Goal: Transaction & Acquisition: Purchase product/service

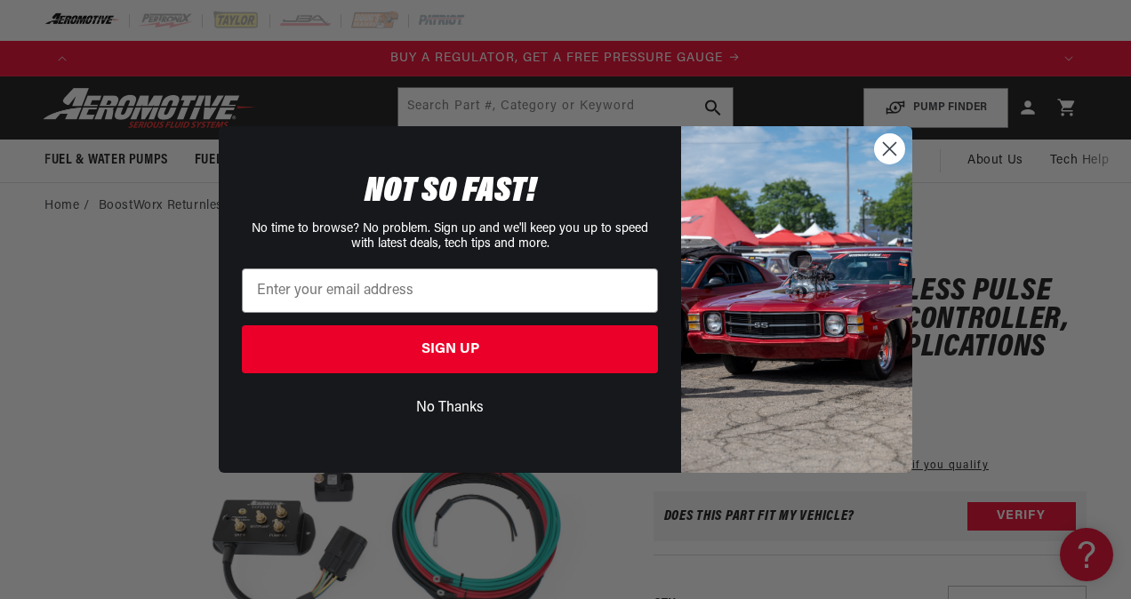
click at [883, 153] on circle "Close dialog" at bounding box center [889, 148] width 29 height 29
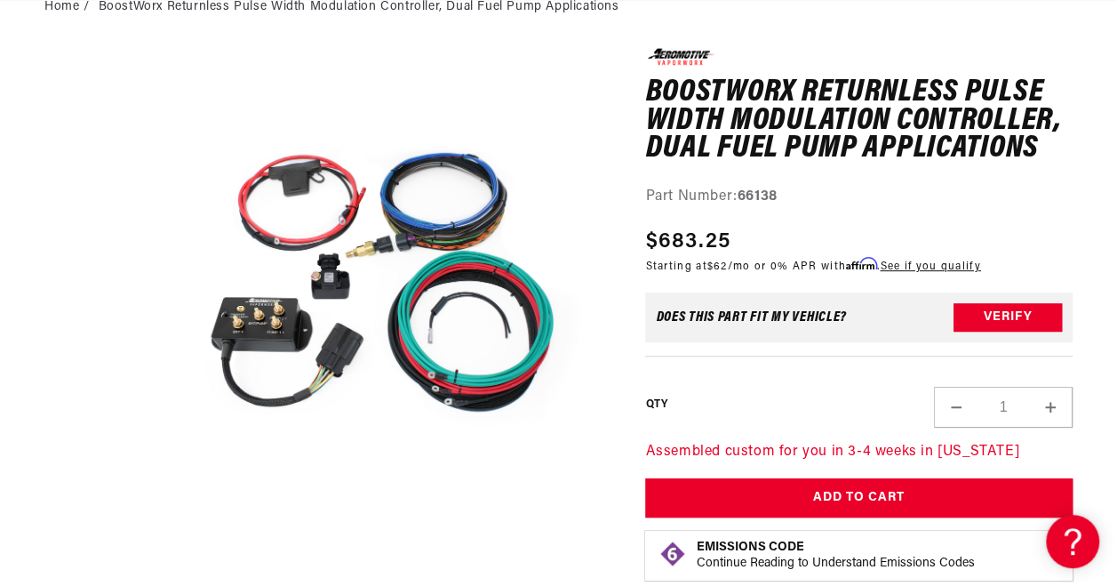
scroll to position [0, 2871]
click at [974, 322] on button "Verify" at bounding box center [1008, 317] width 108 height 28
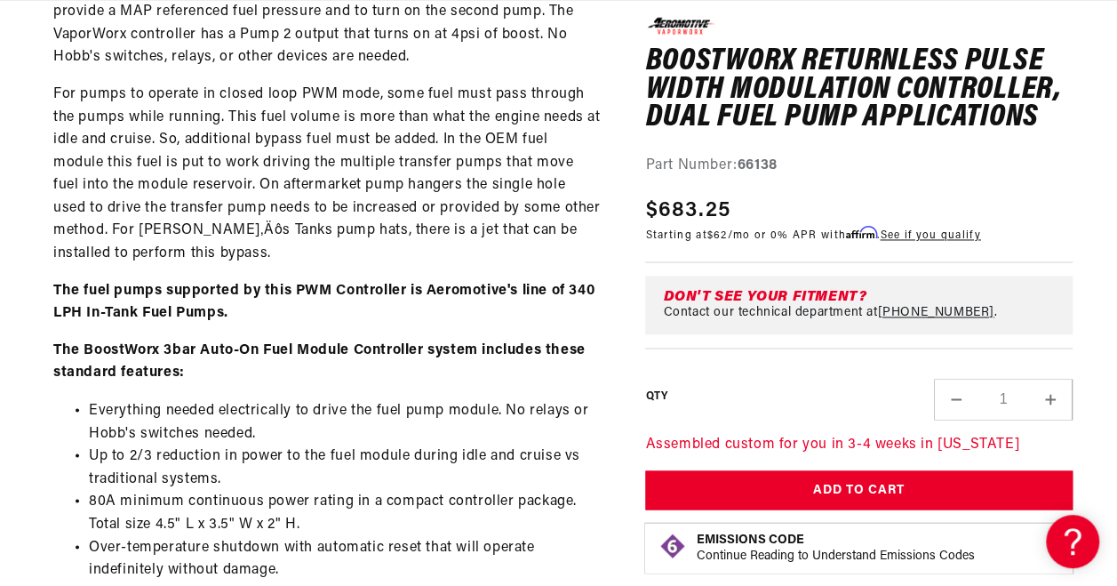
scroll to position [0, 0]
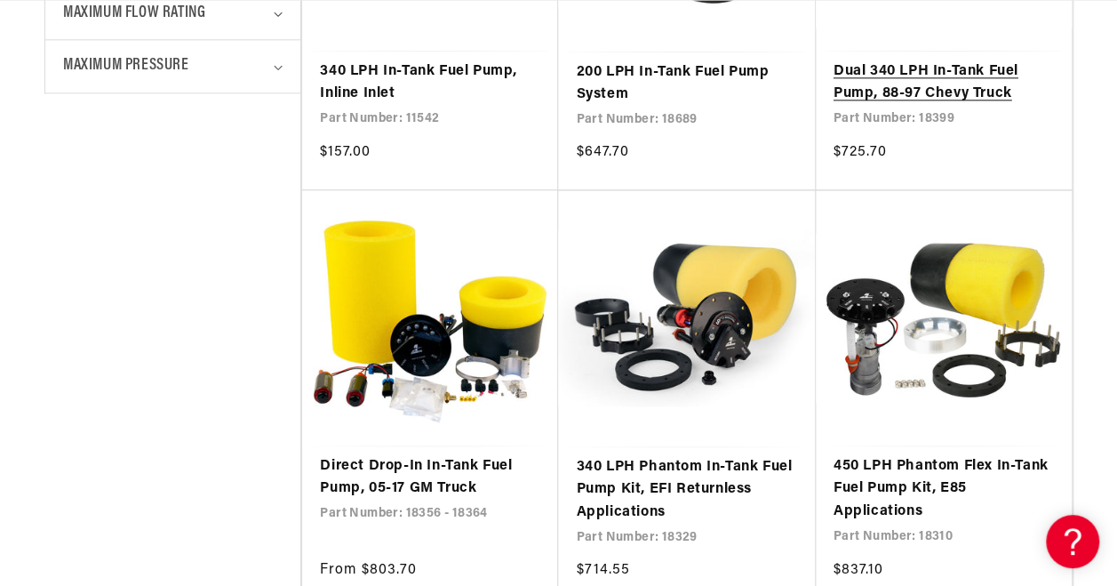
scroll to position [0, 957]
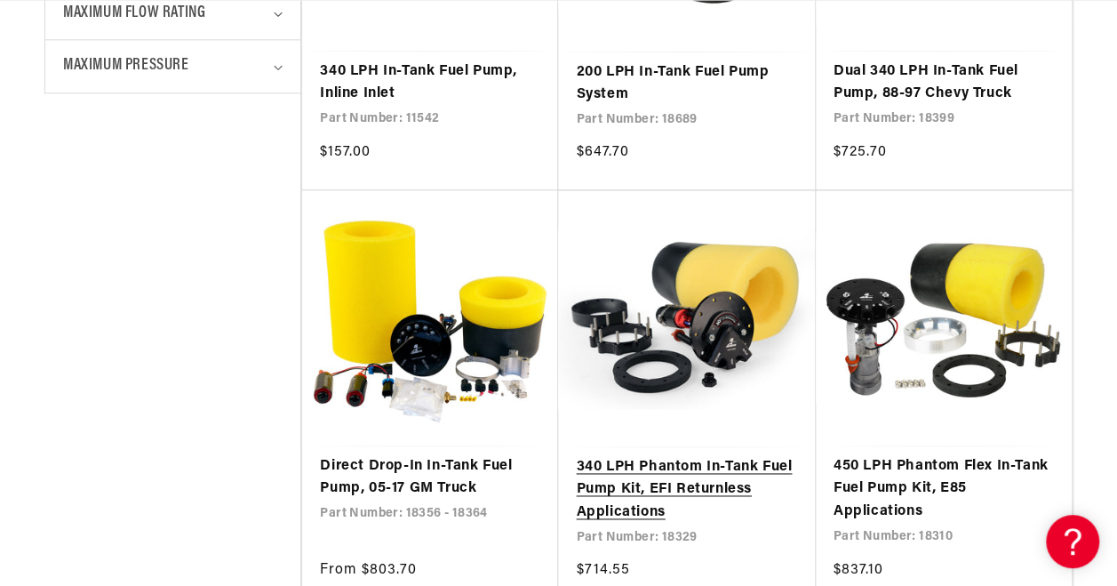
click at [713, 456] on link "340 LPH Phantom In-Tank Fuel Pump Kit, EFI Returnless Applications" at bounding box center [686, 490] width 221 height 68
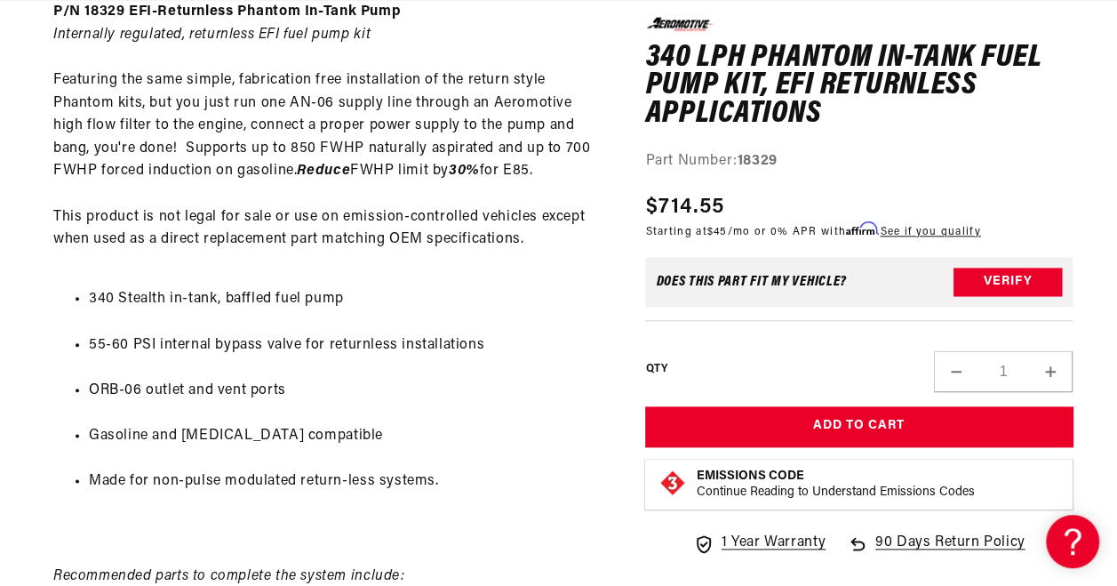
scroll to position [0, 957]
